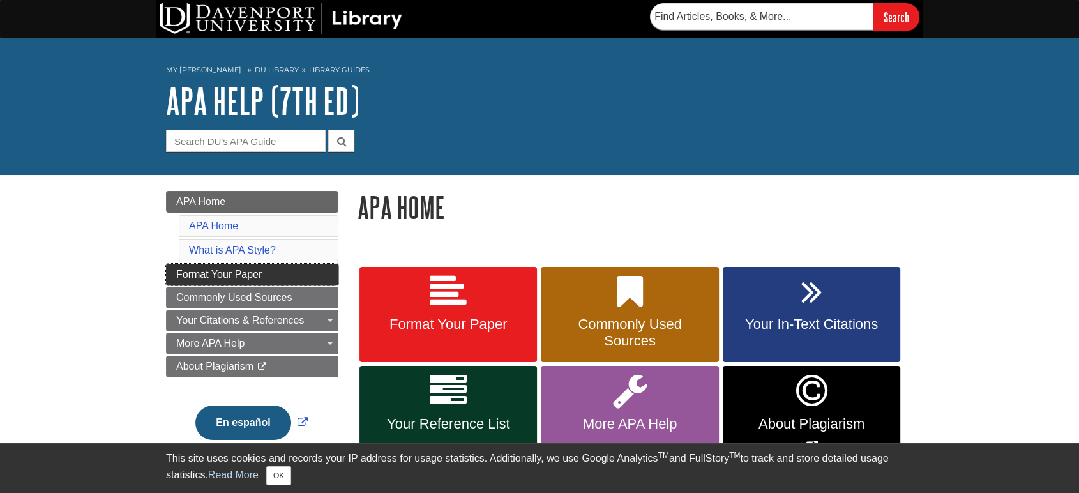
click at [218, 272] on span "Format Your Paper" at bounding box center [219, 274] width 86 height 11
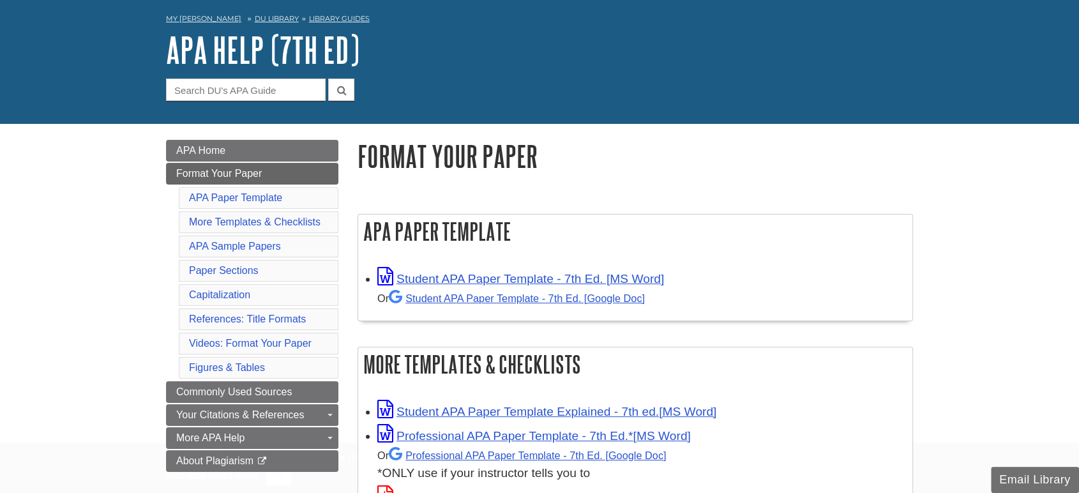
scroll to position [142, 0]
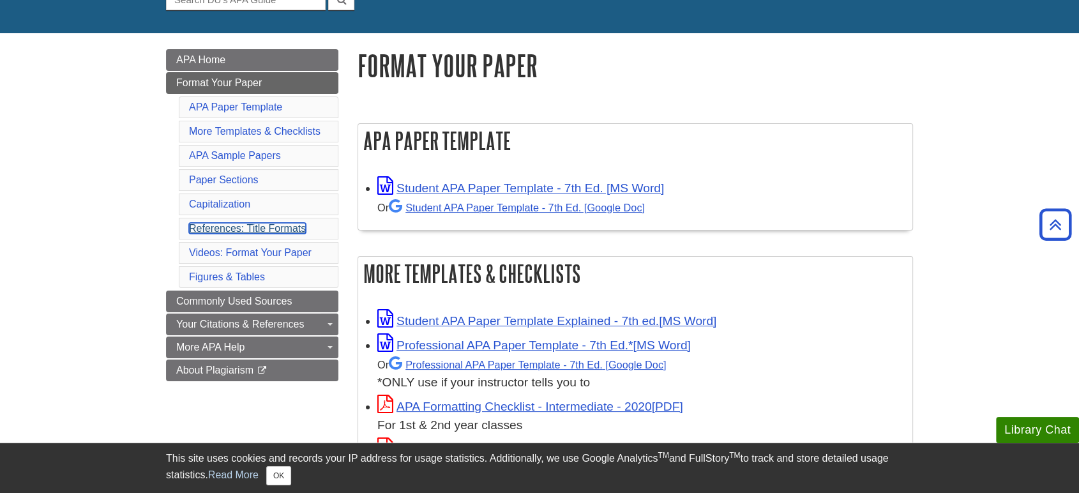
click at [262, 225] on link "References: Title Formats" at bounding box center [247, 228] width 117 height 11
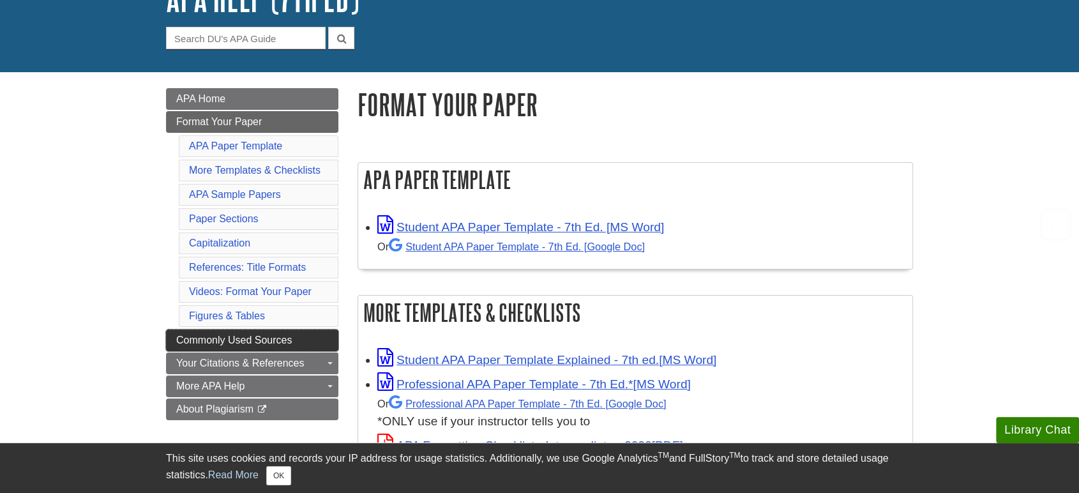
scroll to position [220, 0]
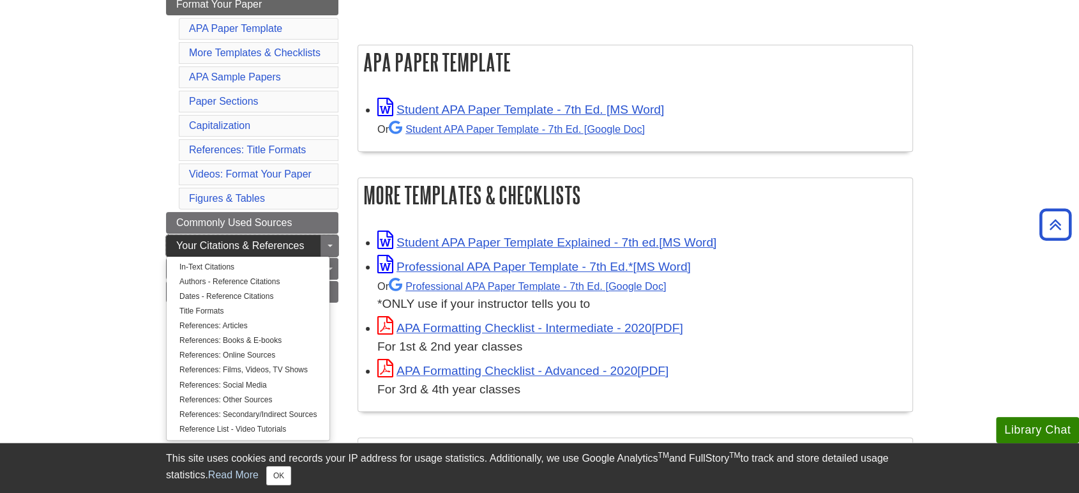
click at [242, 243] on span "Your Citations & References" at bounding box center [240, 245] width 128 height 11
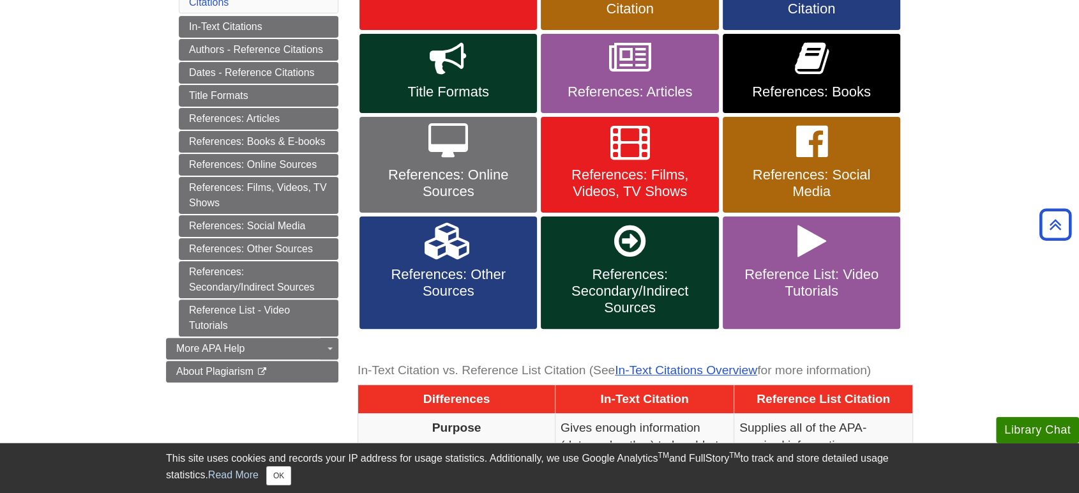
scroll to position [354, 0]
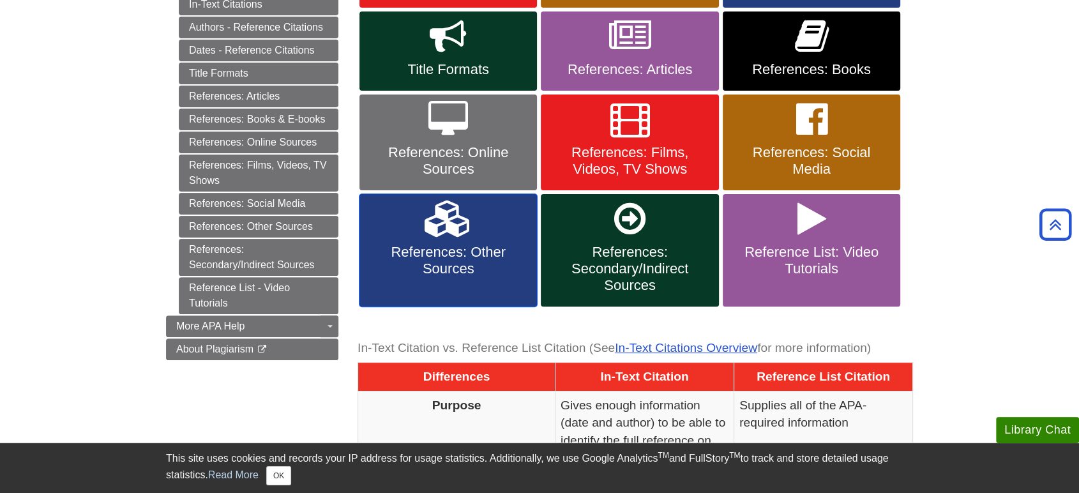
click at [468, 251] on span "References: Other Sources" at bounding box center [448, 260] width 158 height 33
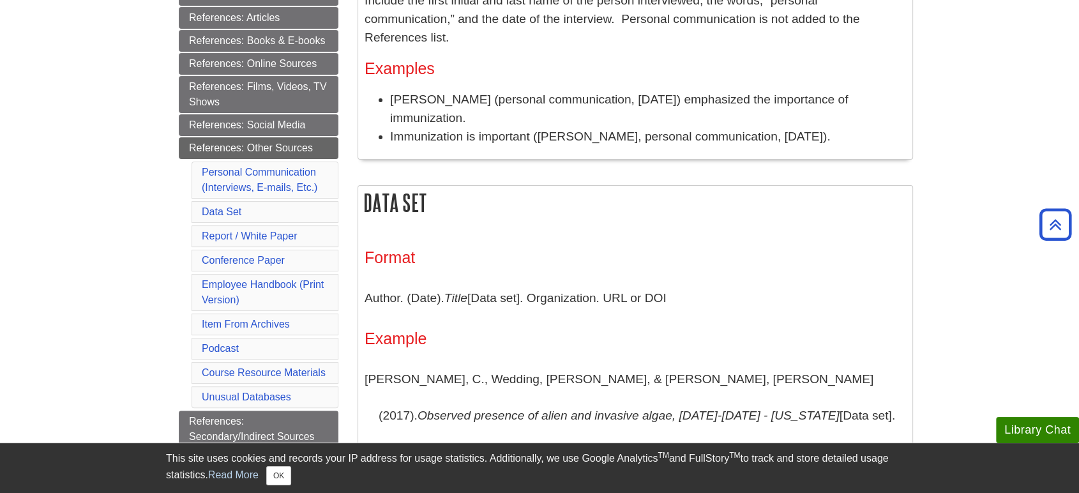
scroll to position [284, 0]
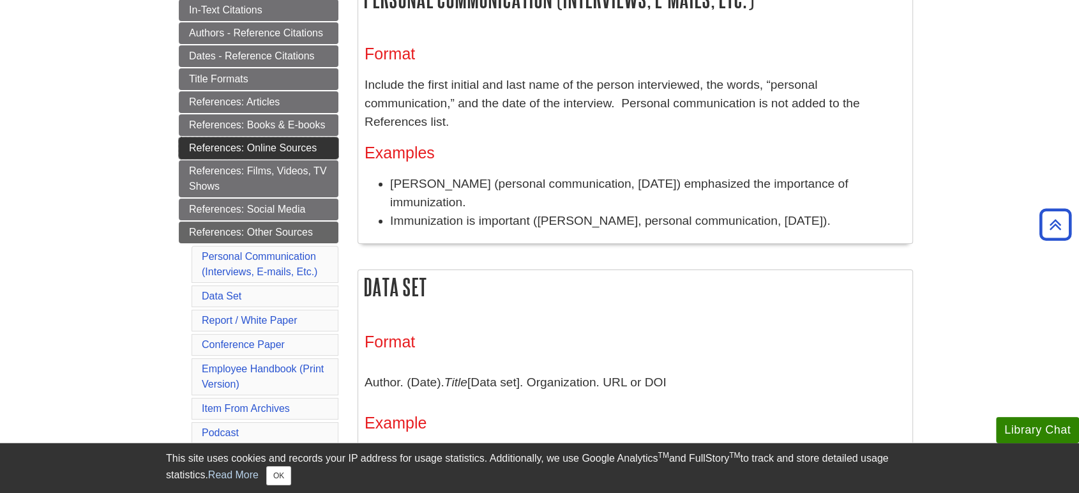
click at [289, 144] on link "References: Online Sources" at bounding box center [259, 148] width 160 height 22
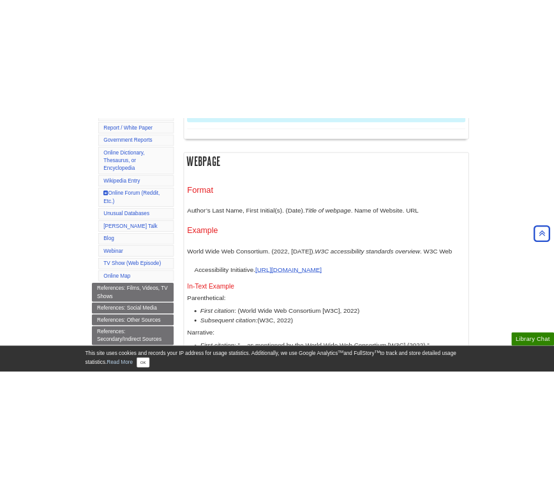
scroll to position [639, 0]
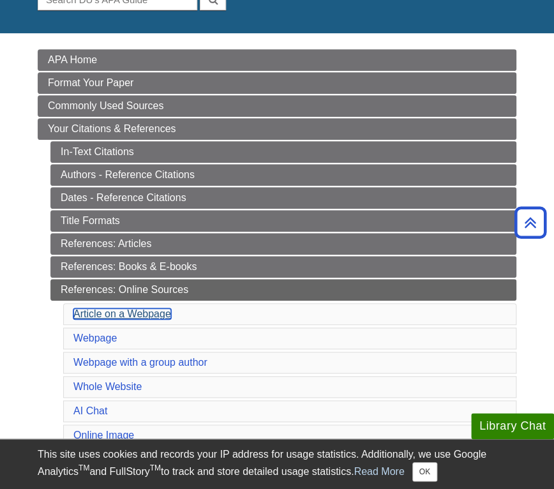
click at [148, 309] on link "Article on a Webpage" at bounding box center [122, 313] width 98 height 11
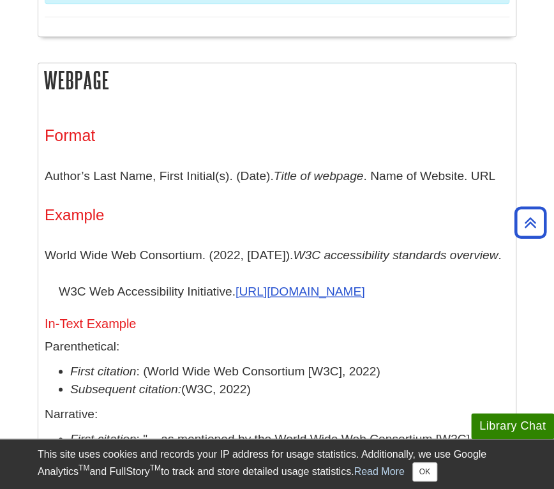
scroll to position [1568, 0]
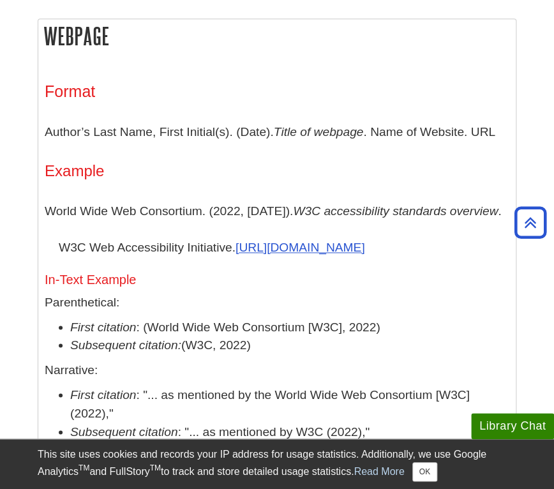
click at [374, 204] on icon "W3C accessibility standards overview" at bounding box center [395, 210] width 205 height 13
